Goal: Task Accomplishment & Management: Use online tool/utility

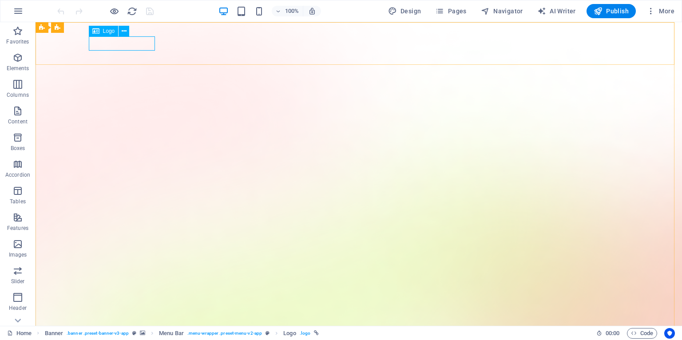
click at [107, 31] on span "Logo" at bounding box center [109, 30] width 12 height 5
select select "px"
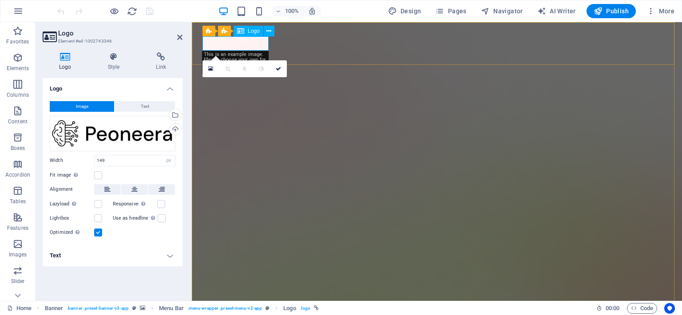
click at [254, 33] on span "Logo" at bounding box center [254, 30] width 12 height 5
click at [268, 31] on icon at bounding box center [269, 31] width 5 height 9
click at [104, 139] on div "Drag files here, click to choose files or select files from Files or our free s…" at bounding box center [113, 134] width 126 height 36
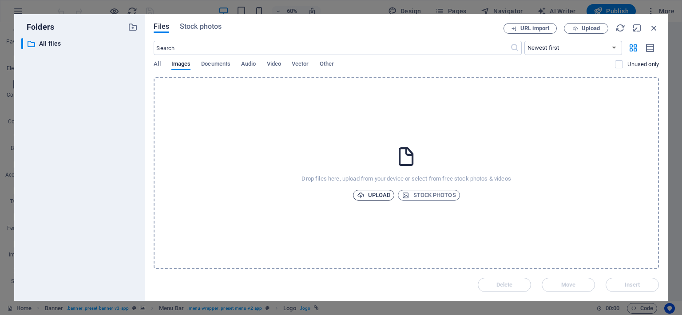
click at [371, 196] on span "Upload" at bounding box center [374, 195] width 34 height 11
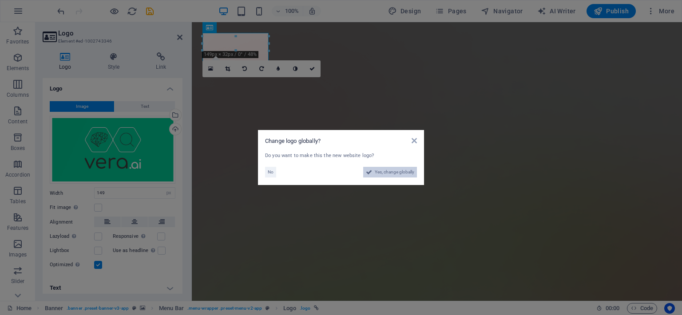
click at [384, 171] on span "Yes, change globally" at bounding box center [395, 172] width 40 height 11
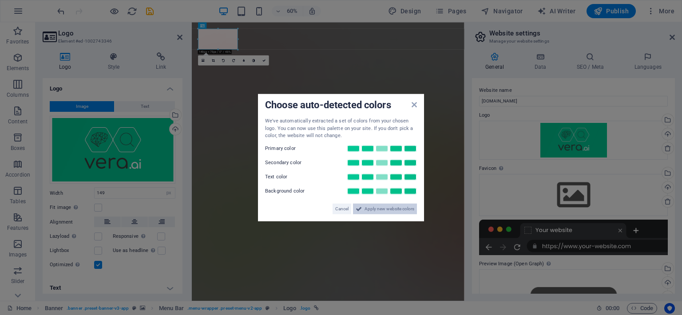
click at [387, 211] on span "Apply new website colors" at bounding box center [390, 208] width 50 height 11
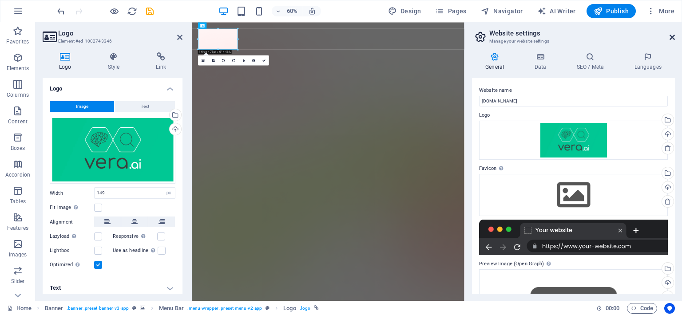
click at [670, 36] on icon at bounding box center [672, 37] width 5 height 7
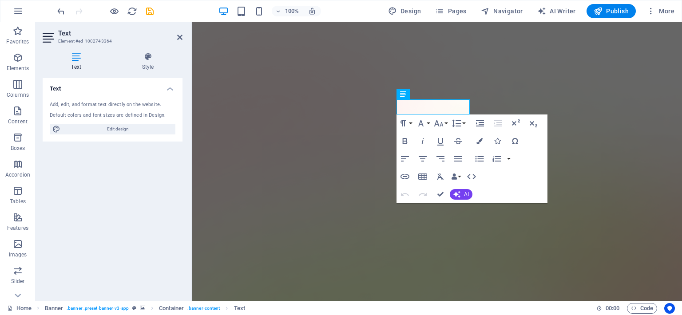
click at [102, 108] on div "Add, edit, and format text directly on the website. Default colors and font siz…" at bounding box center [113, 118] width 140 height 48
drag, startPoint x: 462, startPoint y: 106, endPoint x: 371, endPoint y: 111, distance: 91.2
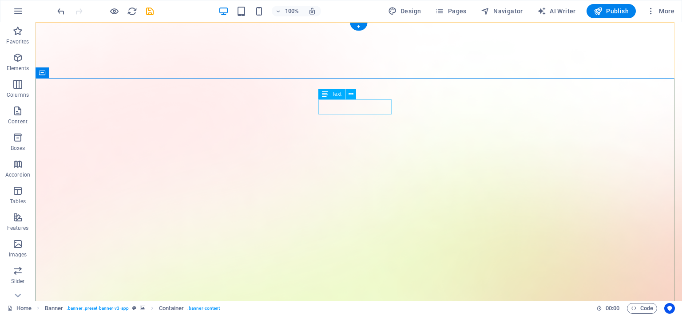
click at [335, 94] on span "Text" at bounding box center [337, 94] width 10 height 5
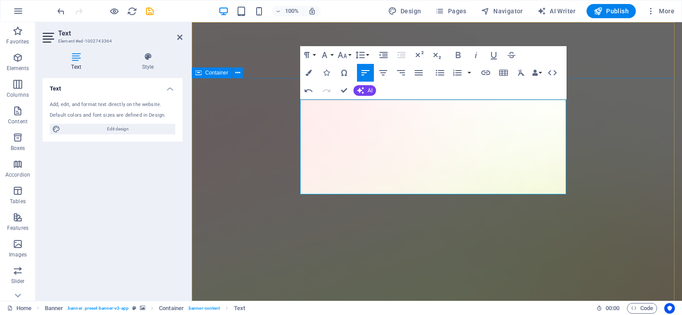
drag, startPoint x: 550, startPoint y: 161, endPoint x: 273, endPoint y: 117, distance: 280.6
click at [331, 56] on button "Font Family" at bounding box center [326, 55] width 17 height 18
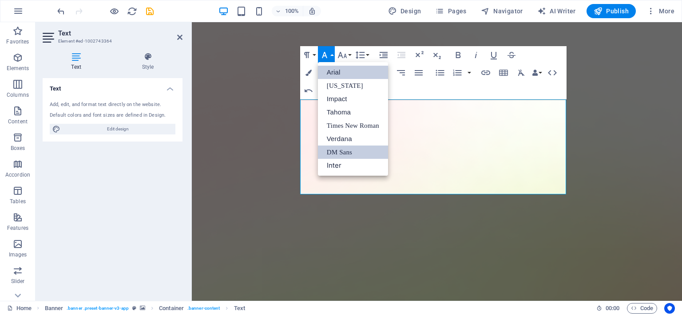
click at [332, 75] on link "Arial" at bounding box center [353, 72] width 70 height 13
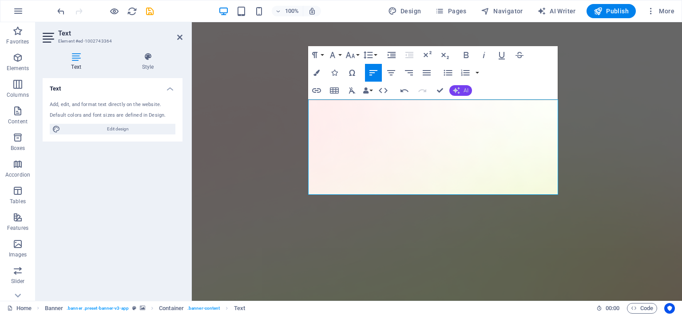
click at [467, 88] on span "AI" at bounding box center [466, 90] width 5 height 5
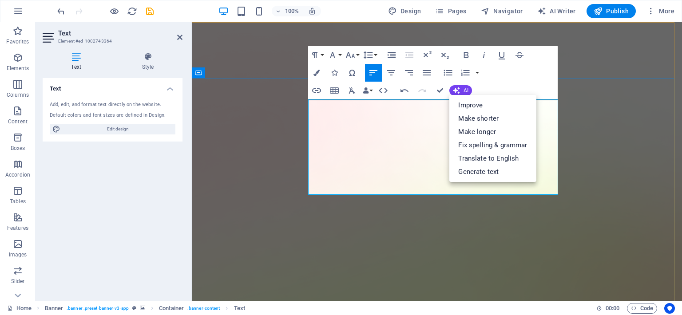
drag, startPoint x: 322, startPoint y: 118, endPoint x: 576, endPoint y: 163, distance: 257.9
drag, startPoint x: 203, startPoint y: 93, endPoint x: 369, endPoint y: 90, distance: 166.6
click at [369, 90] on icon "button" at bounding box center [366, 91] width 6 height 6
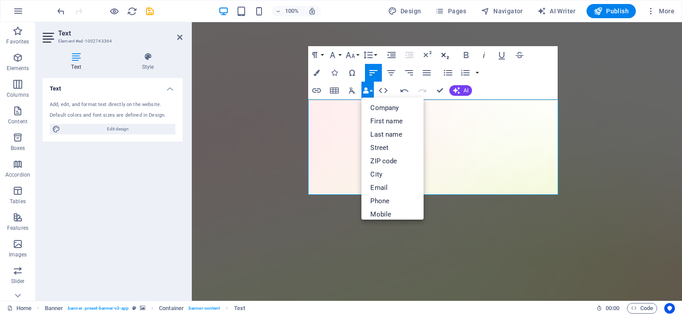
click at [441, 54] on icon "button" at bounding box center [445, 55] width 11 height 11
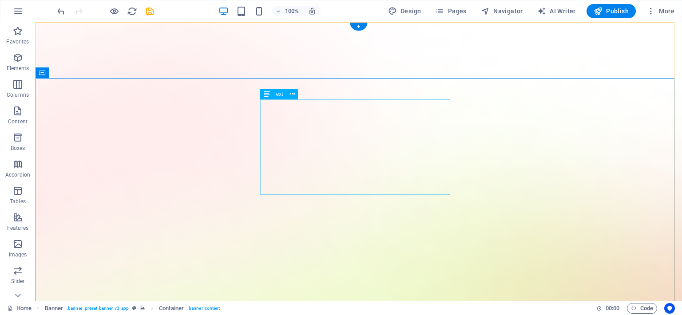
click at [293, 92] on icon at bounding box center [292, 94] width 5 height 9
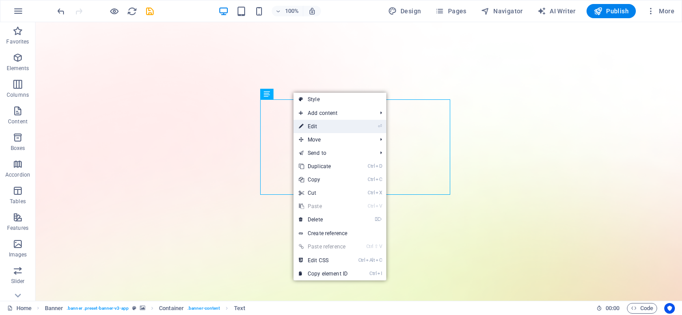
click at [323, 125] on link "⏎ Edit" at bounding box center [324, 126] width 60 height 13
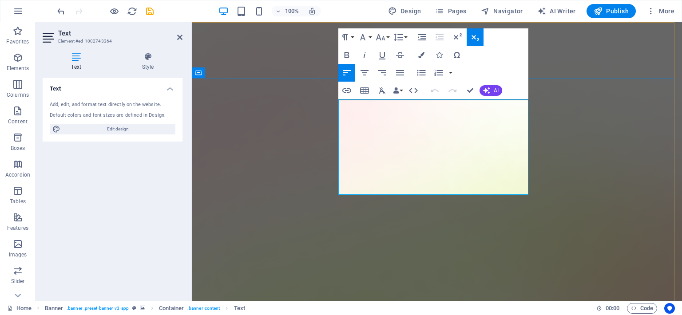
drag, startPoint x: 345, startPoint y: 130, endPoint x: 513, endPoint y: 170, distance: 172.9
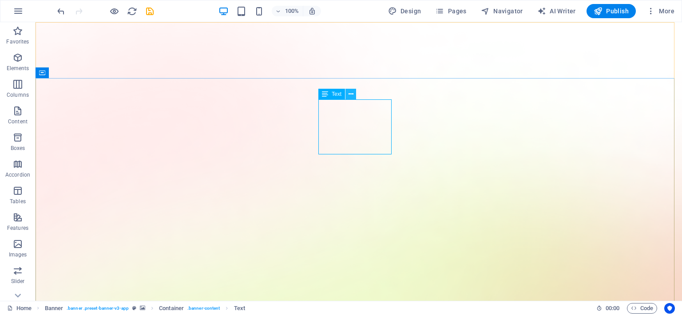
click at [346, 93] on button at bounding box center [351, 94] width 11 height 11
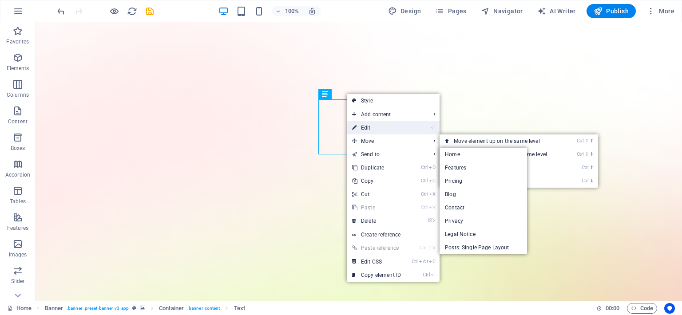
click at [371, 129] on link "⏎ Edit" at bounding box center [377, 127] width 60 height 13
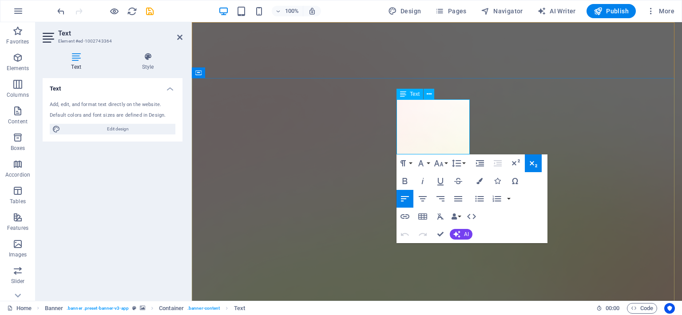
drag, startPoint x: 212, startPoint y: 99, endPoint x: 277, endPoint y: 12, distance: 109.5
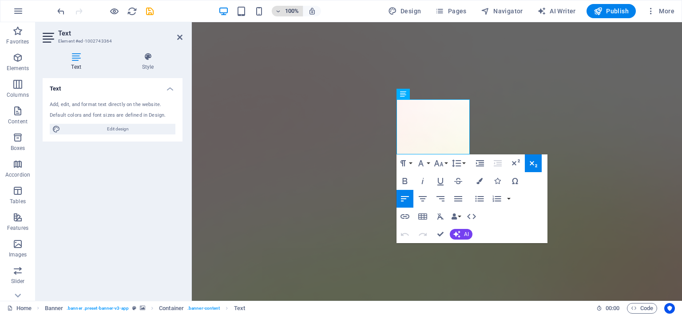
click at [277, 12] on icon "button" at bounding box center [278, 11] width 6 height 6
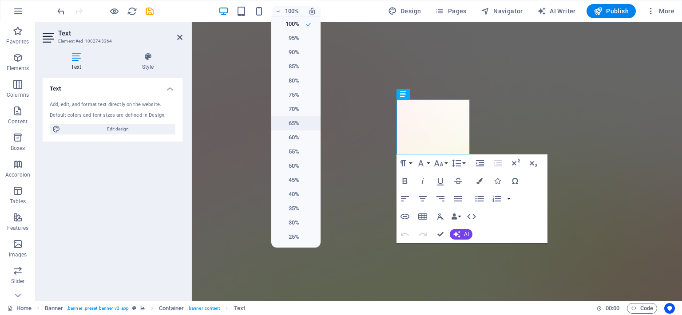
click at [297, 117] on li "65%" at bounding box center [295, 123] width 49 height 14
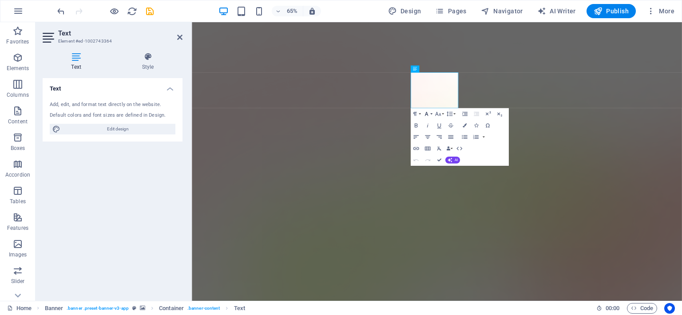
click at [428, 112] on icon "button" at bounding box center [426, 114] width 7 height 7
click at [443, 113] on button "Font Size" at bounding box center [439, 114] width 11 height 12
click at [433, 127] on link "8" at bounding box center [436, 125] width 21 height 9
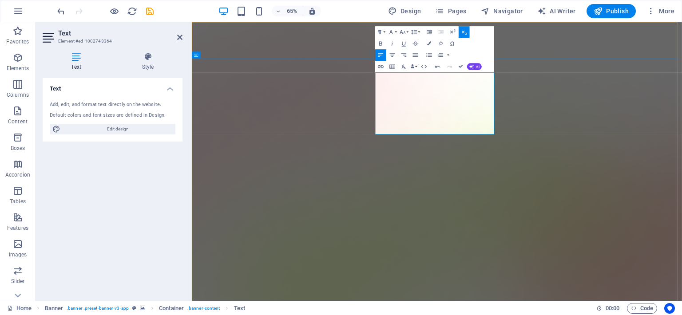
drag, startPoint x: 484, startPoint y: 132, endPoint x: 648, endPoint y: 166, distance: 167.4
click at [407, 31] on button "Font Size" at bounding box center [403, 32] width 11 height 12
click at [400, 41] on link "8" at bounding box center [400, 43] width 21 height 9
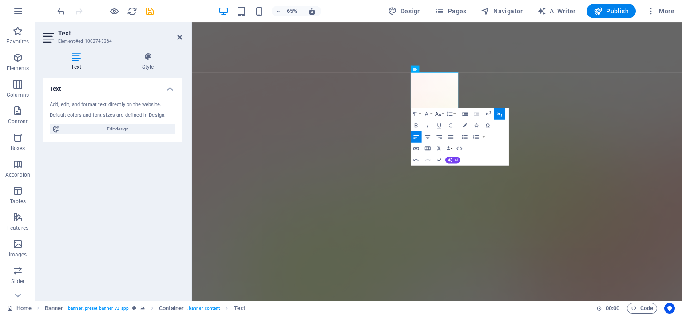
click at [441, 113] on icon "button" at bounding box center [438, 114] width 7 height 7
click at [437, 156] on link "12" at bounding box center [436, 153] width 21 height 9
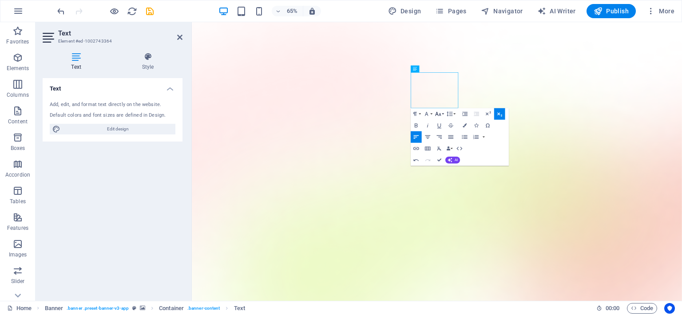
click at [442, 115] on button "Font Size" at bounding box center [439, 114] width 11 height 12
click at [435, 135] on link "18" at bounding box center [436, 135] width 21 height 8
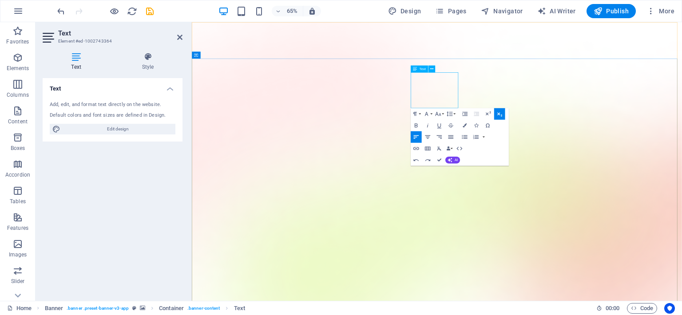
click at [487, 114] on icon "button" at bounding box center [488, 113] width 5 height 4
click at [487, 115] on icon "button" at bounding box center [488, 114] width 7 height 7
click at [497, 115] on icon "button" at bounding box center [499, 114] width 7 height 7
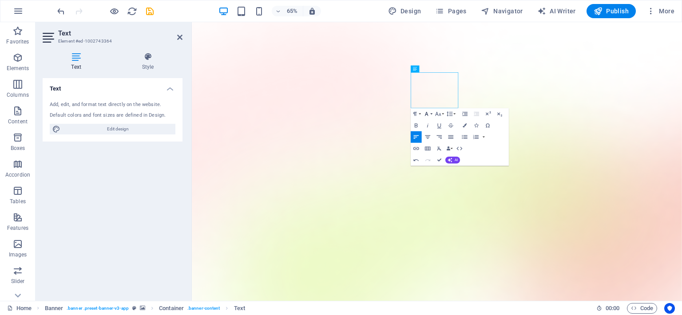
click at [428, 113] on icon "button" at bounding box center [426, 114] width 7 height 7
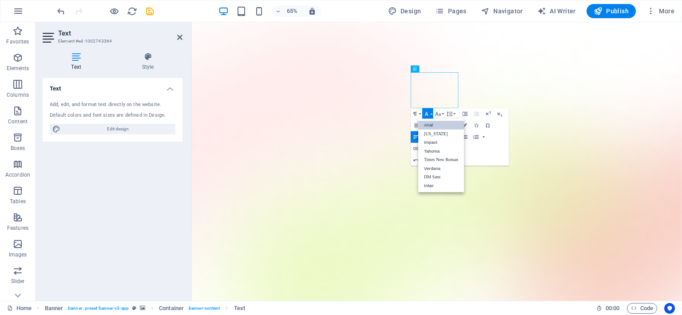
scroll to position [0, 0]
click at [430, 142] on link "Impact" at bounding box center [441, 142] width 46 height 9
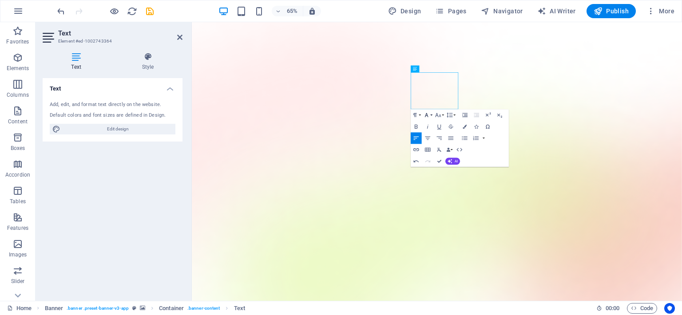
click at [431, 111] on button "Font Family" at bounding box center [427, 115] width 11 height 12
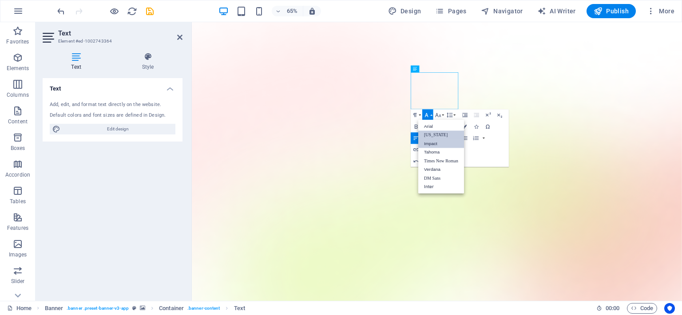
click at [432, 132] on link "[US_STATE]" at bounding box center [441, 135] width 46 height 9
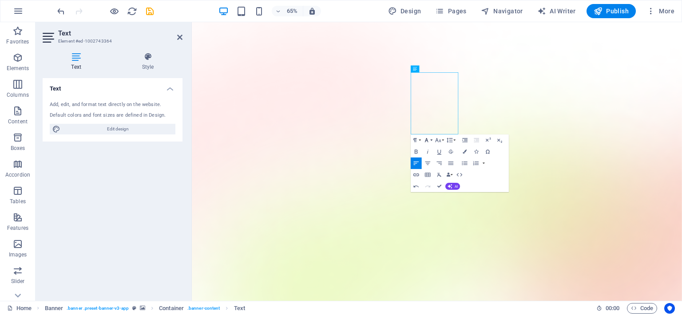
click at [430, 140] on button "Font Family" at bounding box center [427, 141] width 11 height 12
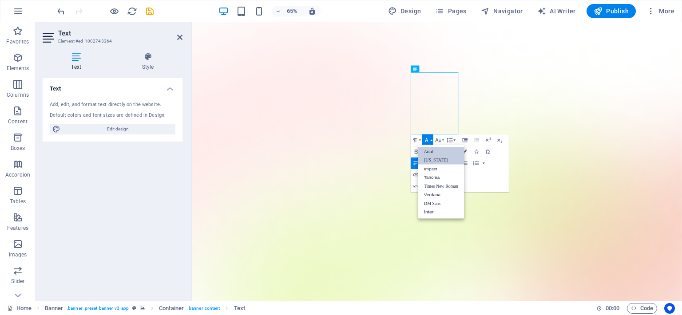
click at [434, 152] on link "Arial" at bounding box center [441, 151] width 46 height 9
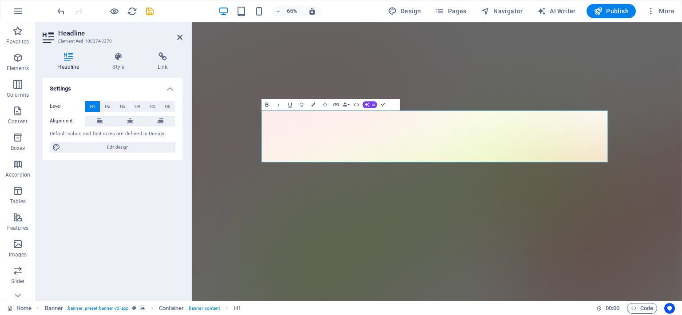
click at [272, 104] on button "Bold" at bounding box center [267, 105] width 11 height 12
click at [268, 105] on icon "button" at bounding box center [266, 104] width 7 height 7
click at [347, 106] on button "Data Bindings" at bounding box center [346, 105] width 8 height 12
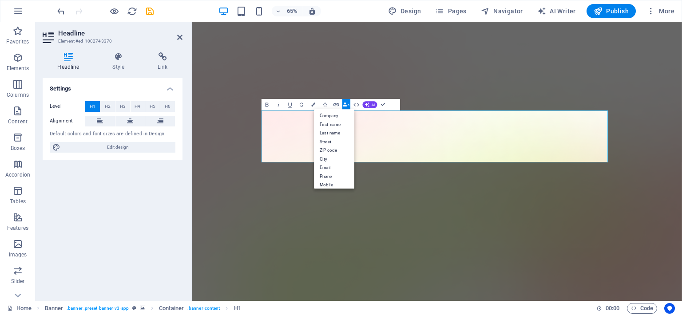
click at [347, 106] on button "Data Bindings" at bounding box center [346, 105] width 8 height 12
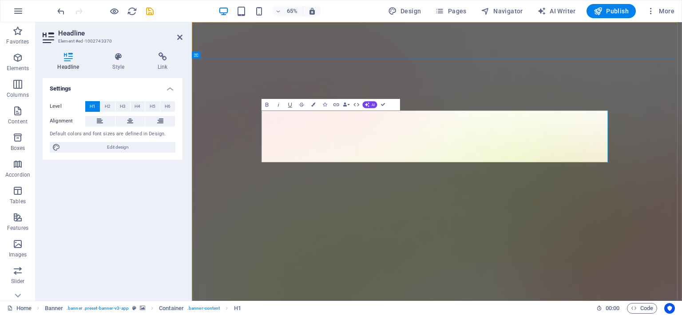
click at [108, 108] on span "H2" at bounding box center [108, 106] width 6 height 11
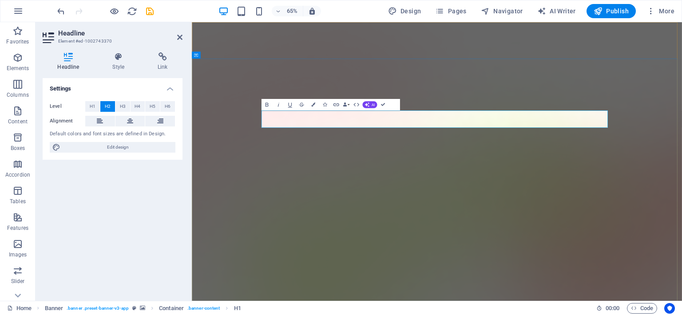
click at [270, 106] on icon "button" at bounding box center [266, 104] width 7 height 7
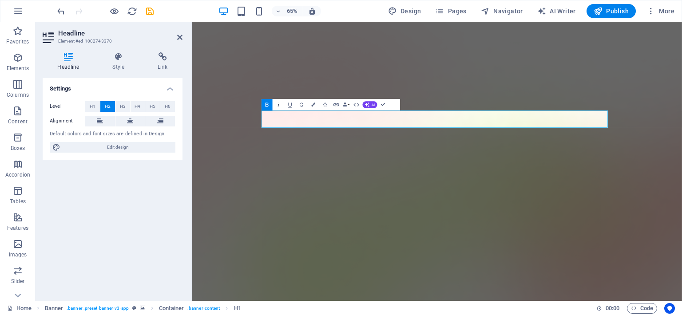
click at [279, 105] on icon "button" at bounding box center [278, 104] width 7 height 7
click at [288, 106] on icon "button" at bounding box center [290, 105] width 4 height 5
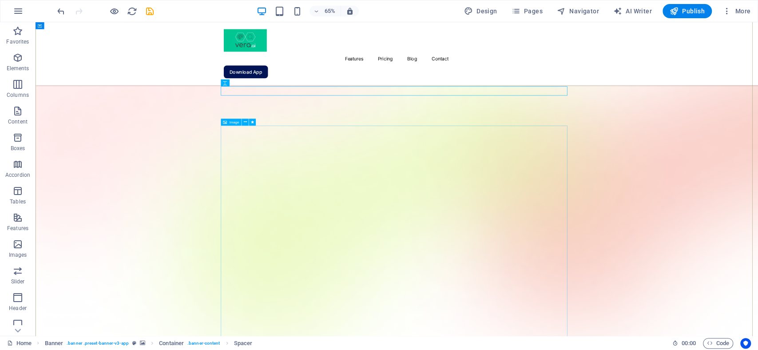
scroll to position [99, 0]
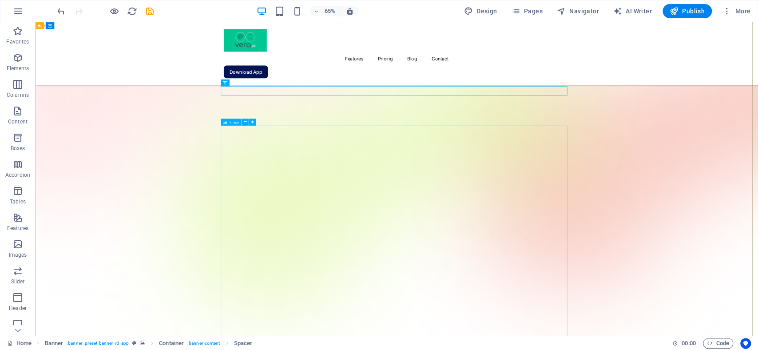
select select "%"
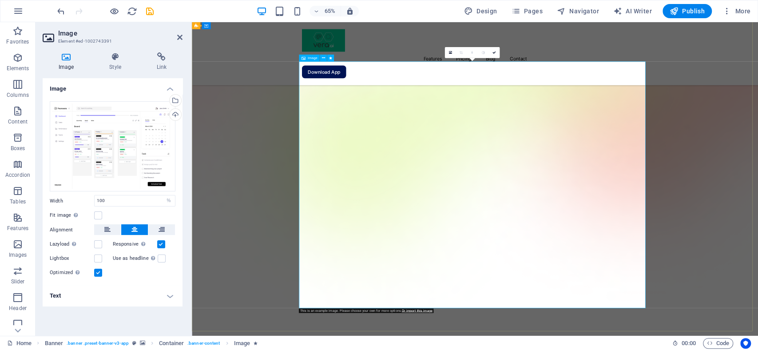
scroll to position [148, 0]
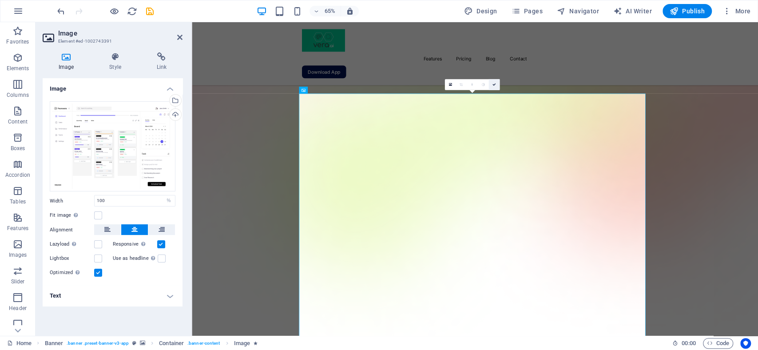
click at [491, 87] on link at bounding box center [494, 84] width 11 height 11
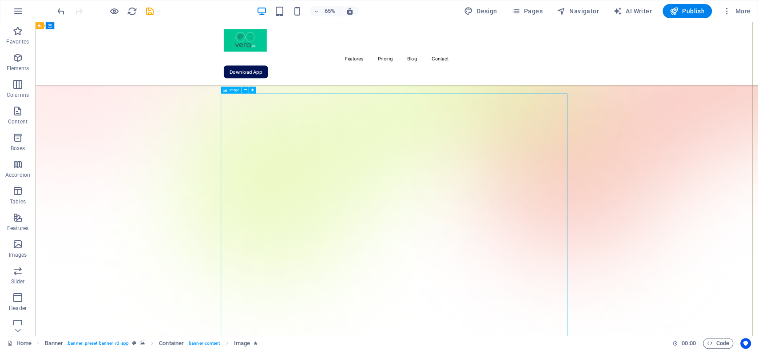
click at [234, 91] on span "Image" at bounding box center [235, 90] width 10 height 4
select select "%"
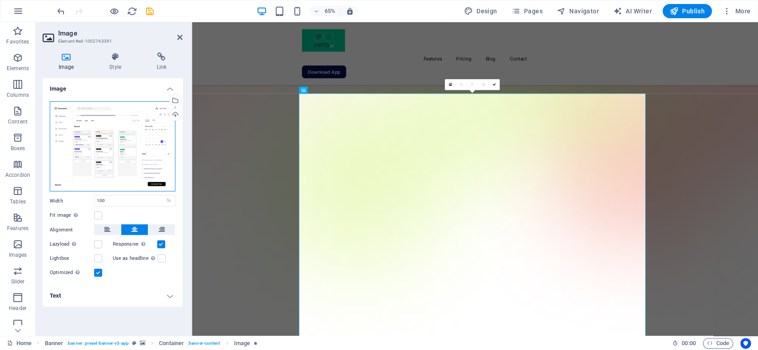
click at [110, 139] on div "Drag files here, click to choose files or select files from Files or our free s…" at bounding box center [113, 146] width 126 height 91
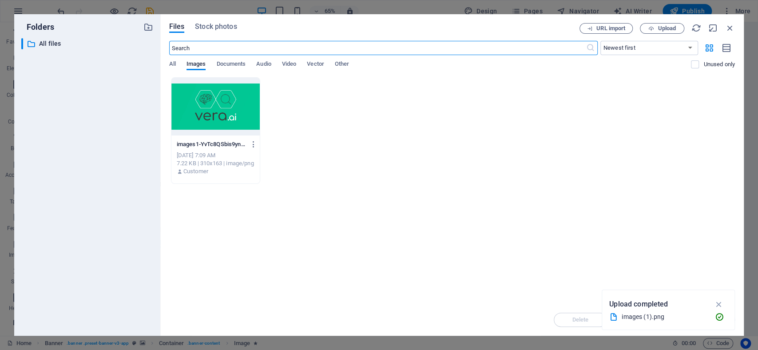
click at [641, 318] on div "images (1).png" at bounding box center [665, 317] width 86 height 10
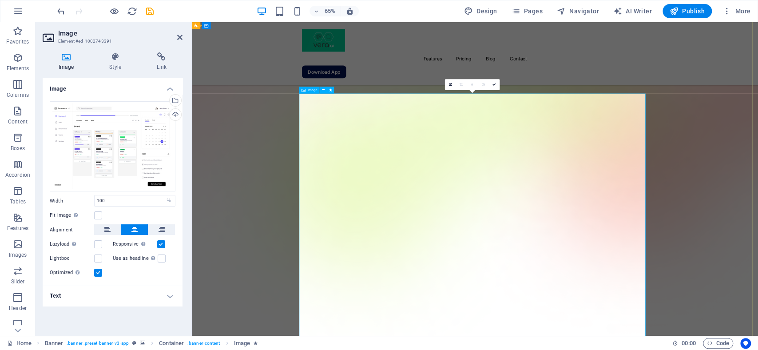
click at [119, 133] on div "Drag files here, click to choose files or select files from Files or our free s…" at bounding box center [113, 146] width 126 height 91
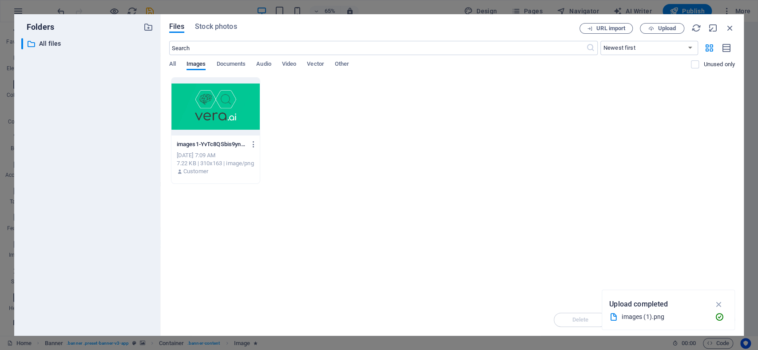
click at [201, 113] on div at bounding box center [215, 107] width 88 height 58
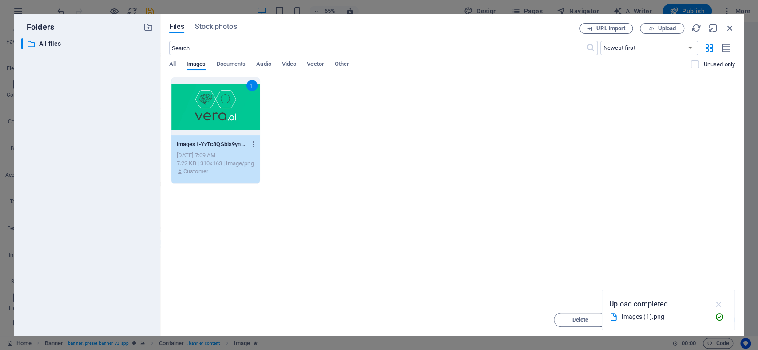
click at [682, 303] on icon "button" at bounding box center [719, 304] width 10 height 10
click at [682, 322] on span "Insert" at bounding box center [709, 319] width 16 height 5
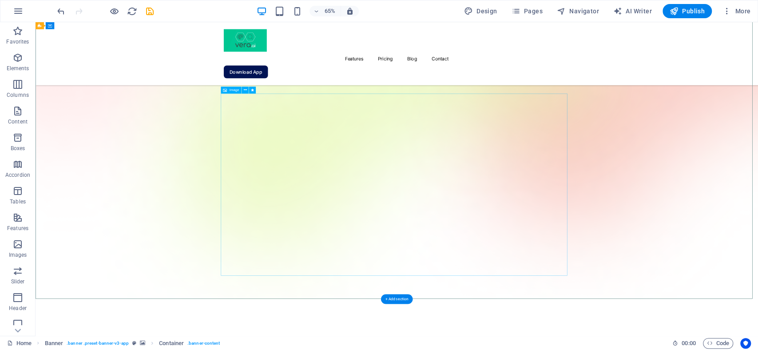
select select "%"
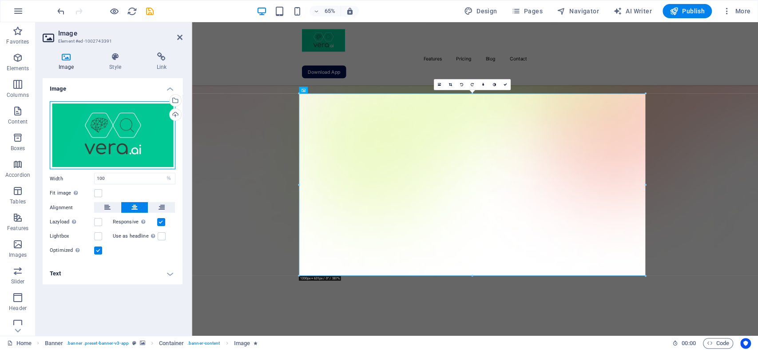
click at [117, 144] on div "Drag files here, click to choose files or select files from Files or our free s…" at bounding box center [113, 135] width 126 height 68
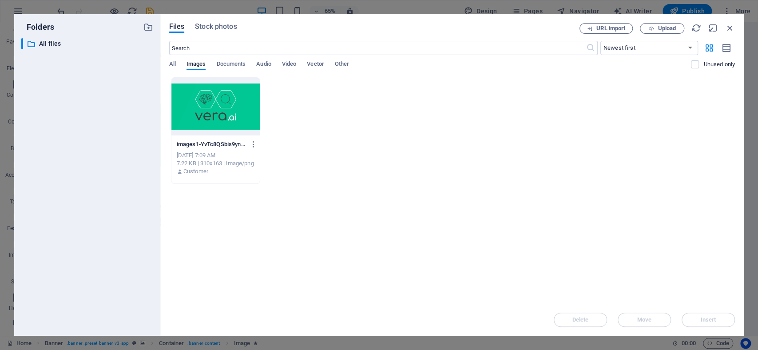
click at [221, 102] on div at bounding box center [215, 107] width 88 height 58
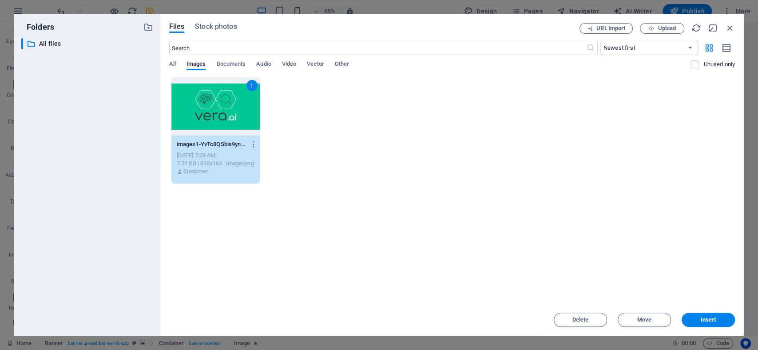
click at [308, 134] on div "1 images1-YvTc8QSbis9ynEMmDcIeNw.png images1-YvTc8QSbis9ynEMmDcIeNw.png [DATE] …" at bounding box center [452, 130] width 566 height 107
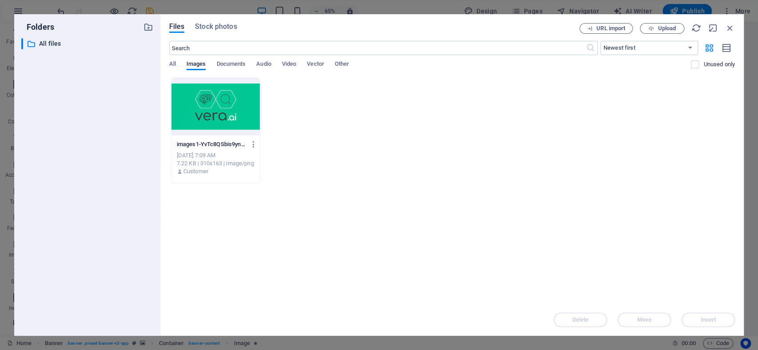
click at [309, 134] on div "images1-YvTc8QSbis9ynEMmDcIeNw.png images1-YvTc8QSbis9ynEMmDcIeNw.png [DATE] 7:…" at bounding box center [452, 130] width 566 height 107
drag, startPoint x: 309, startPoint y: 133, endPoint x: 219, endPoint y: 121, distance: 91.4
click at [219, 121] on div at bounding box center [215, 107] width 88 height 58
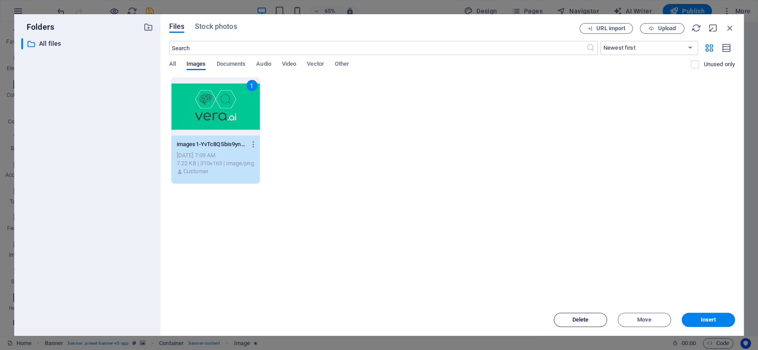
click at [587, 321] on span "Delete" at bounding box center [581, 319] width 16 height 5
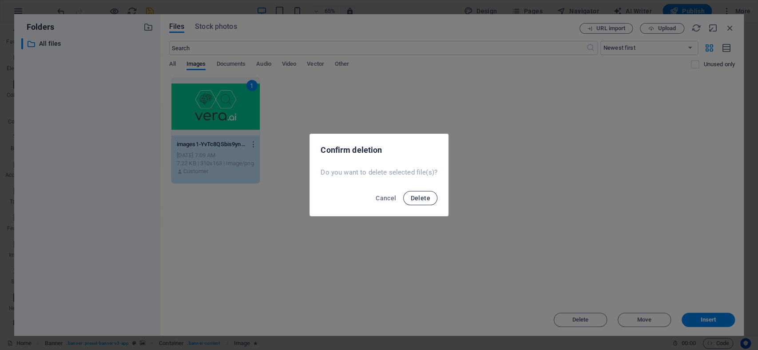
click at [419, 197] on span "Delete" at bounding box center [420, 198] width 20 height 7
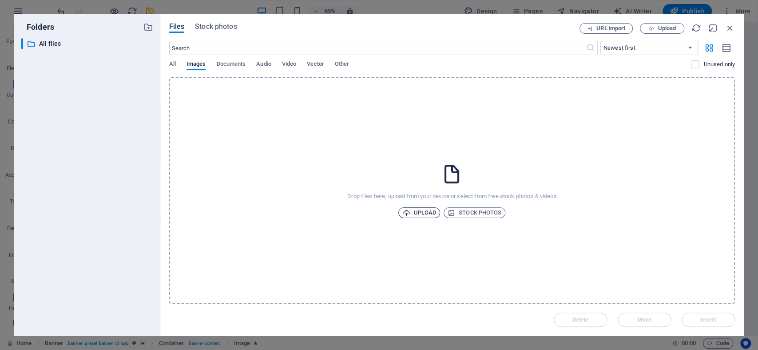
click at [410, 210] on span "Upload" at bounding box center [419, 212] width 34 height 11
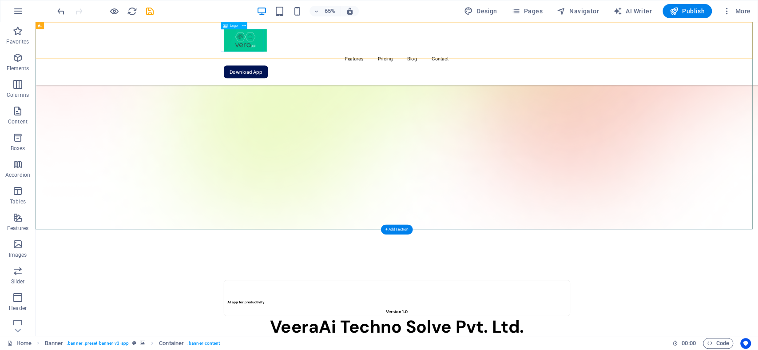
click at [340, 52] on div at bounding box center [591, 50] width 533 height 35
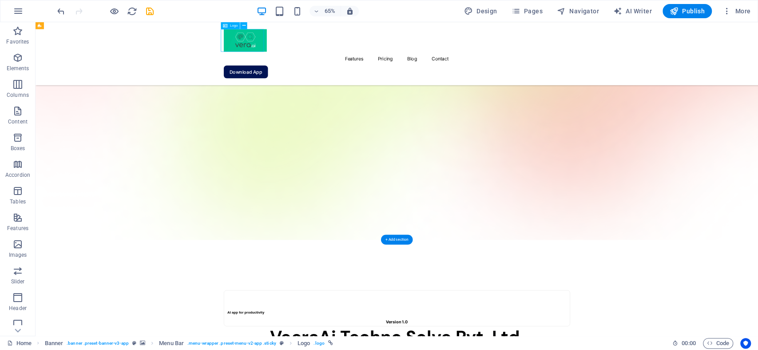
click at [340, 52] on div at bounding box center [591, 50] width 533 height 35
select select "px"
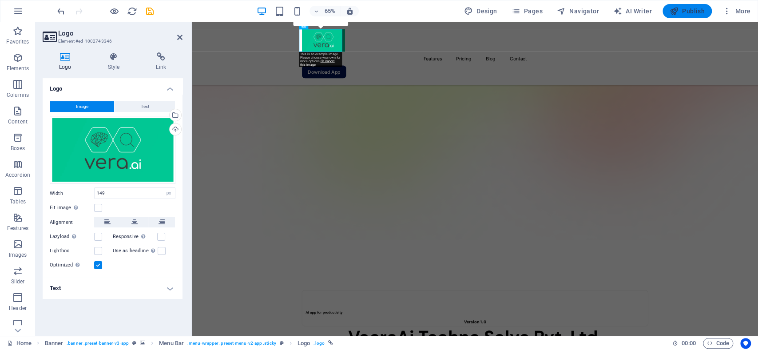
click at [682, 8] on span "Publish" at bounding box center [687, 11] width 35 height 9
